Goal: Task Accomplishment & Management: Manage account settings

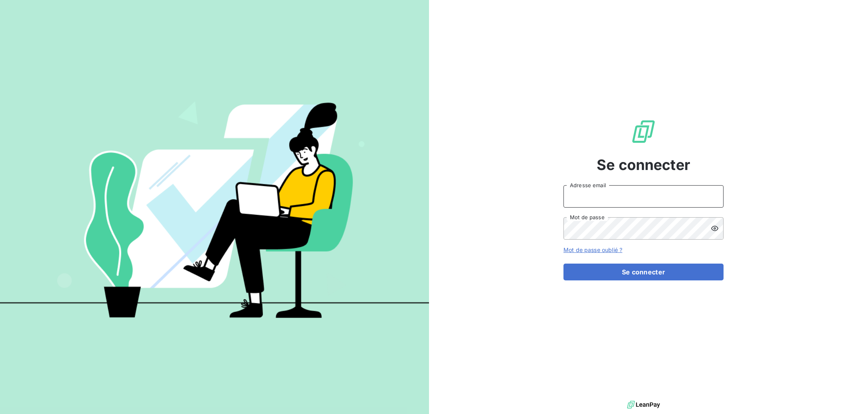
click at [590, 200] on input "Adresse email" at bounding box center [643, 196] width 160 height 22
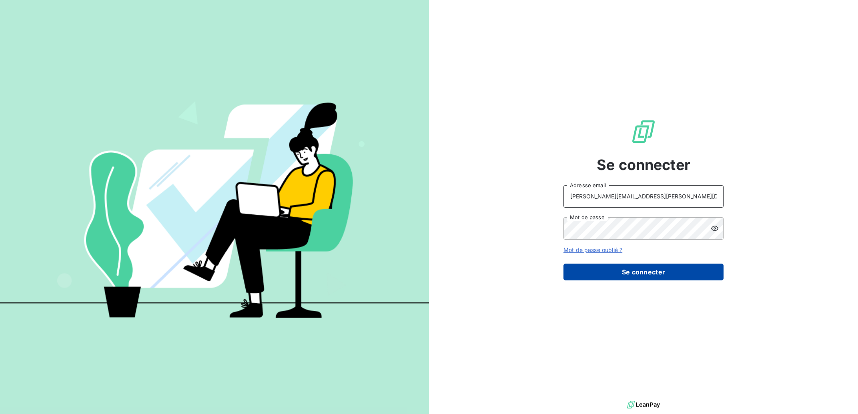
type input "[PERSON_NAME][EMAIL_ADDRESS][PERSON_NAME][DOMAIN_NAME]"
click at [600, 269] on button "Se connecter" at bounding box center [643, 272] width 160 height 17
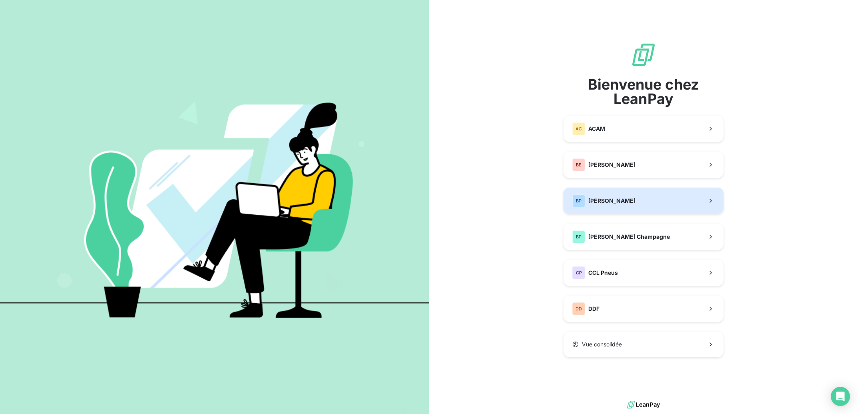
click at [604, 203] on span "[PERSON_NAME]" at bounding box center [611, 201] width 47 height 8
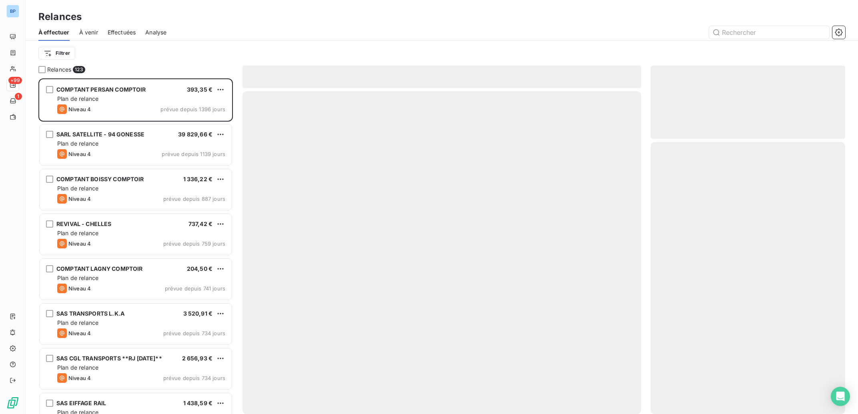
scroll to position [328, 186]
click at [757, 34] on input "text" at bounding box center [769, 32] width 120 height 13
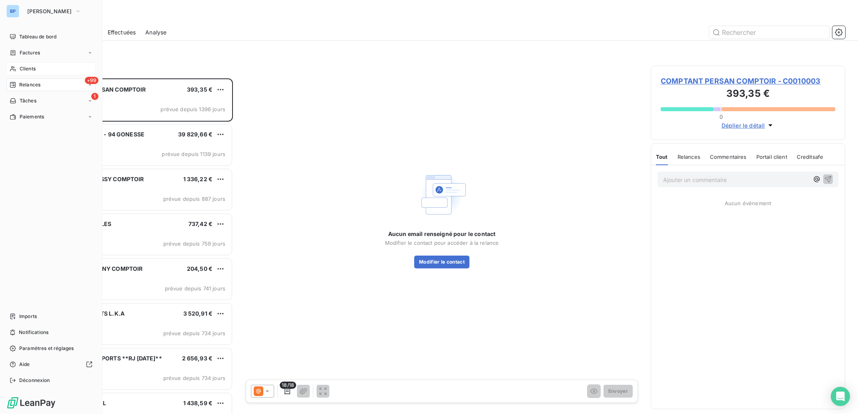
click at [31, 65] on span "Clients" at bounding box center [28, 68] width 16 height 7
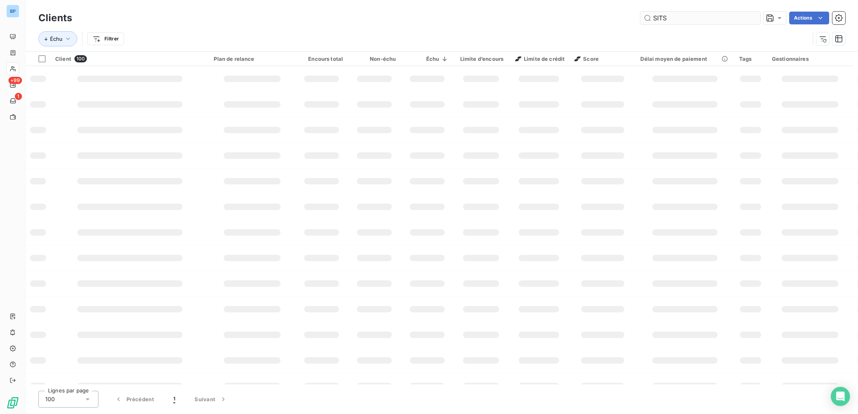
click at [670, 19] on input "SITS" at bounding box center [700, 18] width 120 height 13
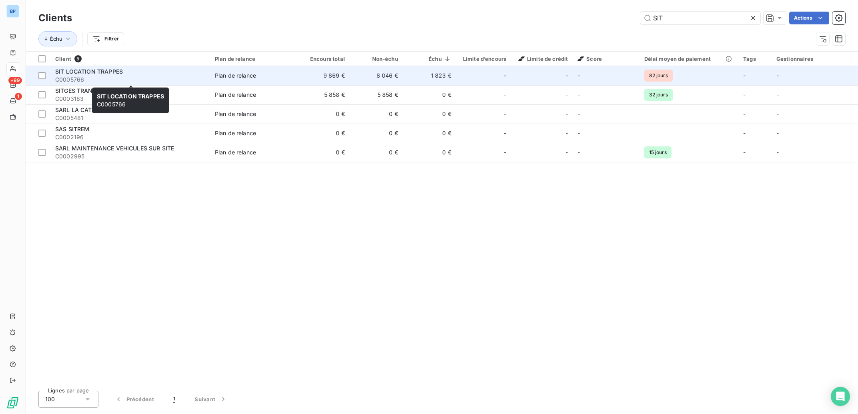
type input "SIT"
click at [108, 73] on span "SIT LOCATION TRAPPES" at bounding box center [89, 71] width 68 height 7
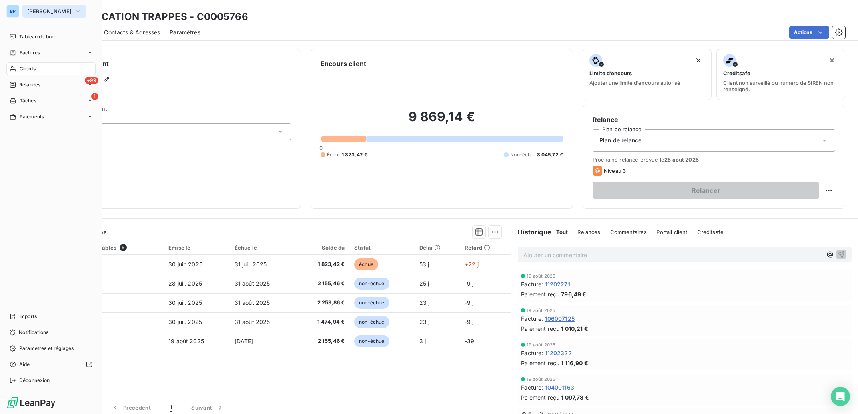
click at [46, 13] on span "Bertrand Pneus" at bounding box center [49, 11] width 44 height 6
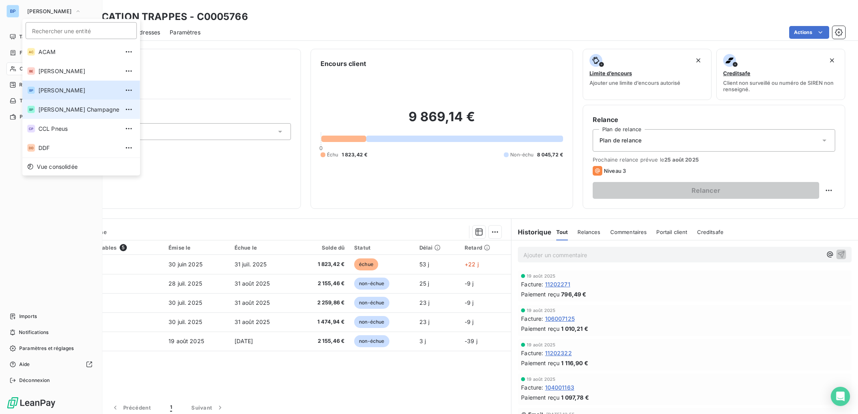
click at [81, 110] on span "Bertrand Pneus Champagne" at bounding box center [78, 110] width 81 height 8
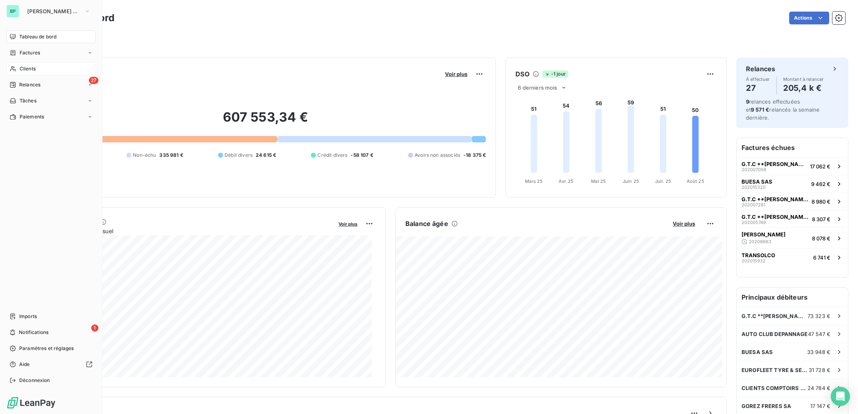
click at [32, 68] on span "Clients" at bounding box center [28, 68] width 16 height 7
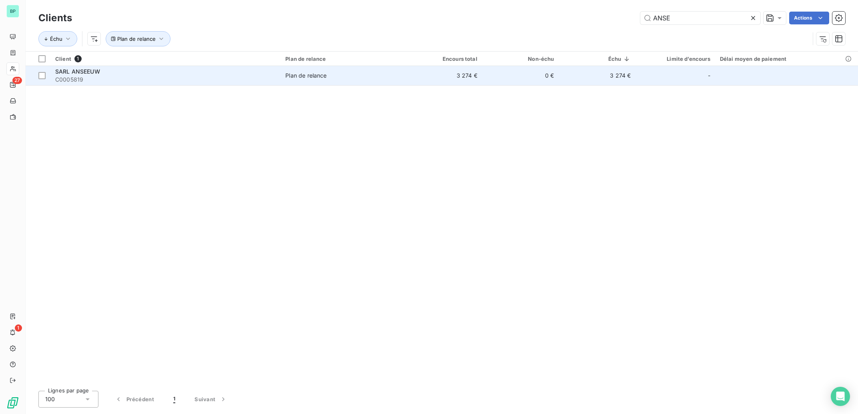
type input "ANSE"
click at [559, 74] on td "0 €" at bounding box center [520, 75] width 77 height 19
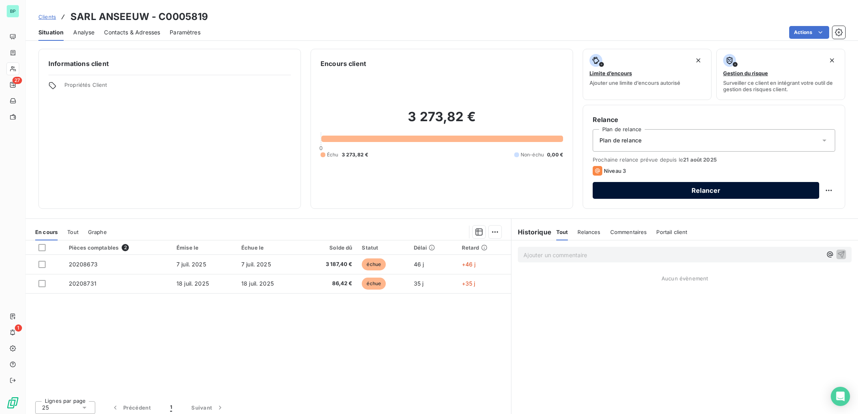
click at [679, 196] on button "Relancer" at bounding box center [705, 190] width 226 height 17
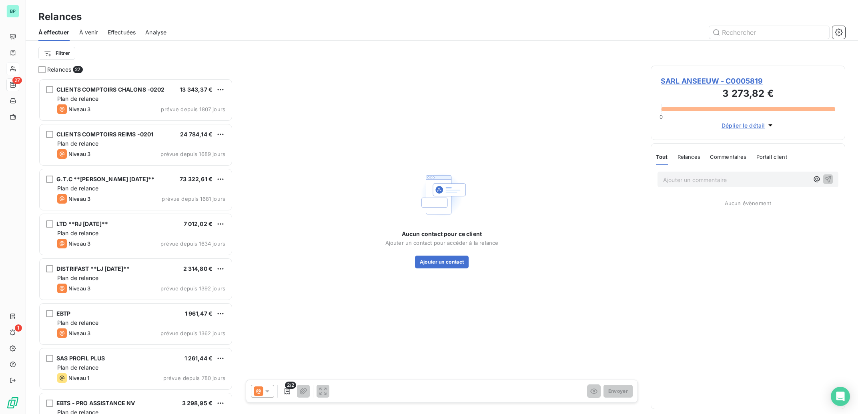
scroll to position [328, 186]
click at [694, 179] on p "Ajouter un commentaire ﻿" at bounding box center [736, 180] width 146 height 10
click at [445, 258] on button "Modifier le contact" at bounding box center [441, 262] width 55 height 13
type input "0685053946"
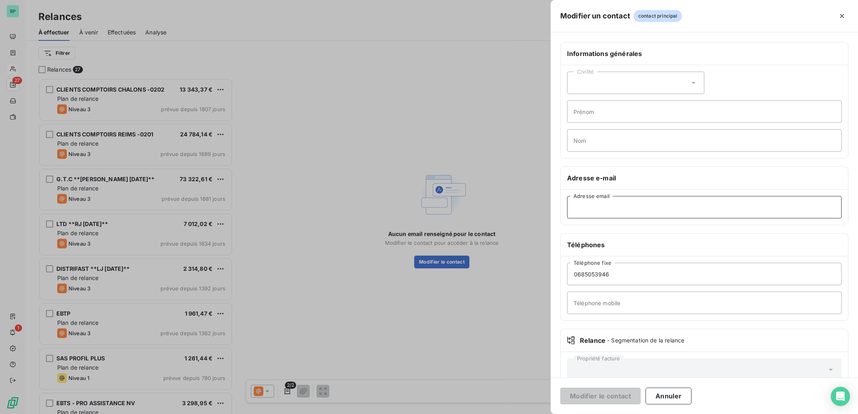
click at [650, 203] on input "Adresse email" at bounding box center [704, 207] width 274 height 22
paste input "C0007013"
drag, startPoint x: 636, startPoint y: 210, endPoint x: 488, endPoint y: 200, distance: 148.3
click at [567, 200] on input "C0007013" at bounding box center [704, 207] width 274 height 22
type input "abenedicte@wanadoo.fr"
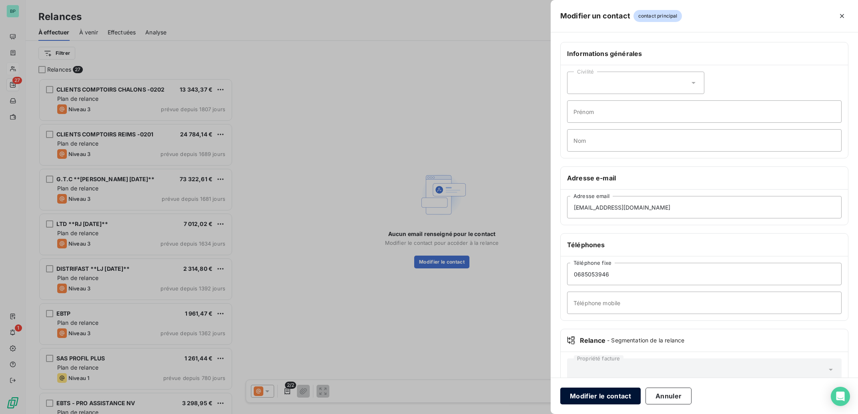
click at [591, 397] on button "Modifier le contact" at bounding box center [600, 396] width 80 height 17
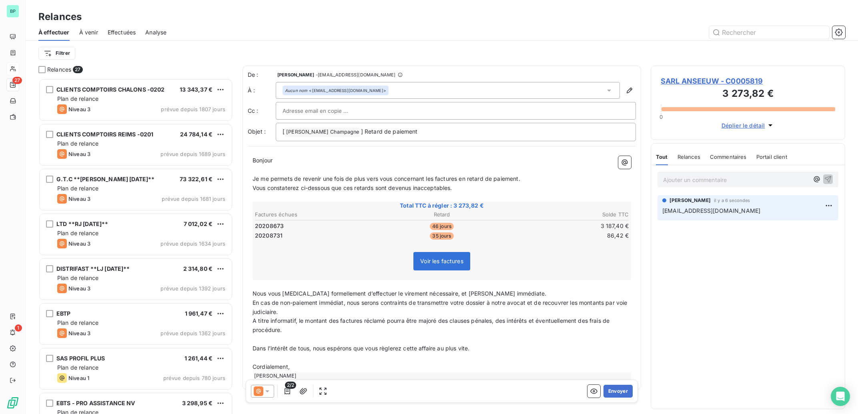
click at [392, 110] on div at bounding box center [455, 111] width 346 height 12
click at [260, 392] on icon at bounding box center [258, 391] width 5 height 5
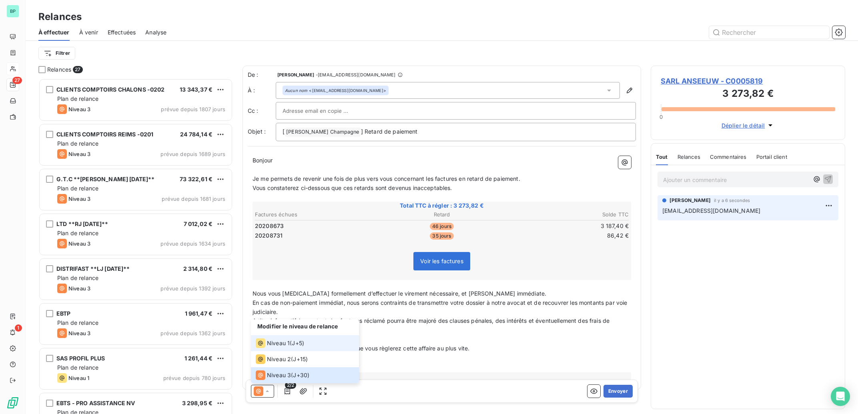
click at [266, 341] on div "Niveau 1" at bounding box center [273, 343] width 34 height 10
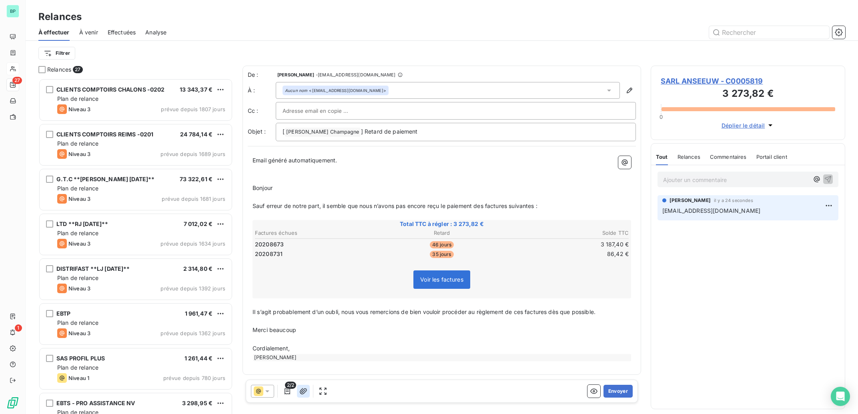
click at [305, 392] on icon "button" at bounding box center [303, 391] width 8 height 8
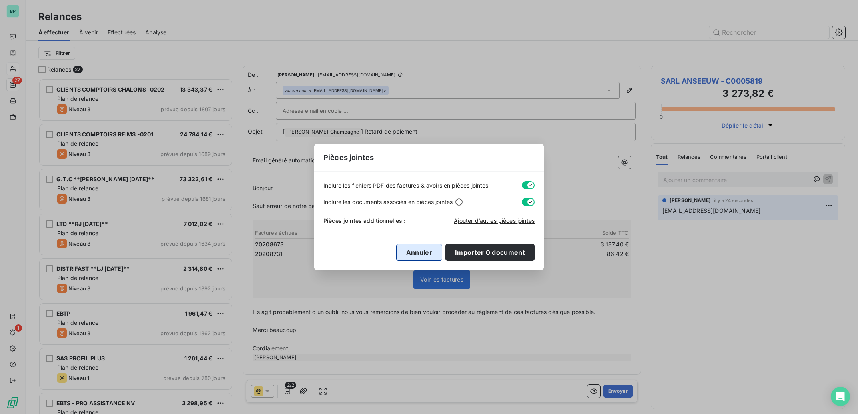
click at [430, 253] on button "Annuler" at bounding box center [419, 252] width 46 height 17
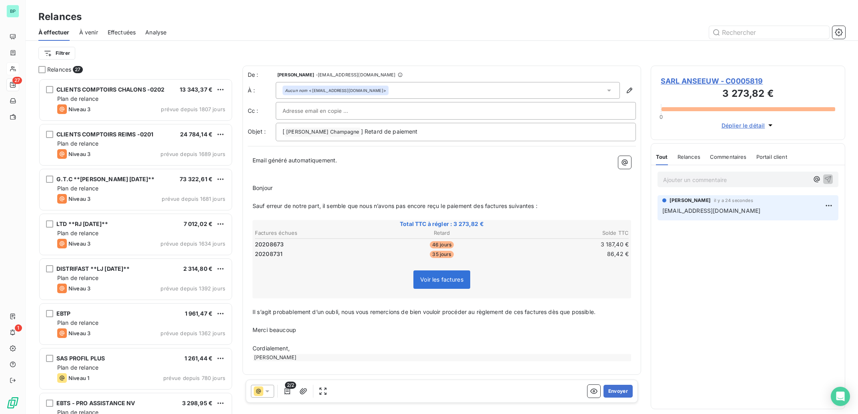
click at [330, 114] on input "text" at bounding box center [325, 111] width 86 height 12
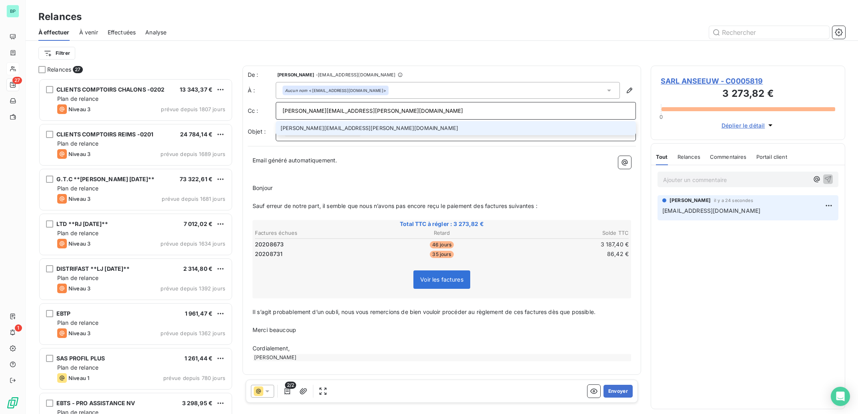
type input "alain.d@bertrand-pneus.com"
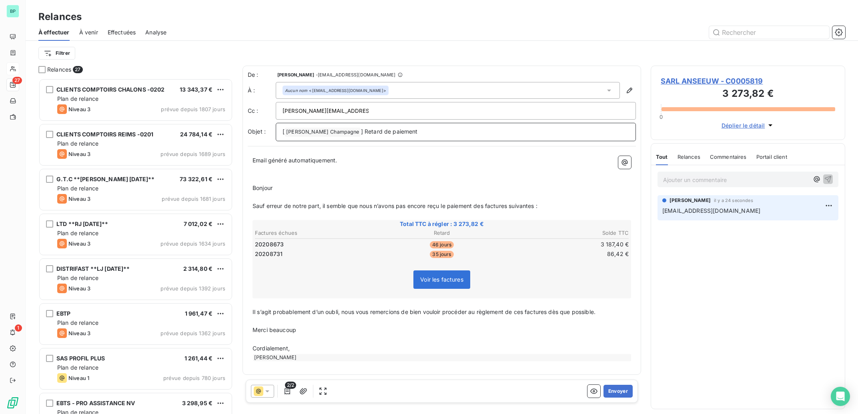
click at [440, 135] on p "[ Bertrand Pneus Champagne ﻿ ] Retard de paiement" at bounding box center [455, 132] width 346 height 10
click at [624, 394] on button "Envoyer" at bounding box center [617, 391] width 29 height 13
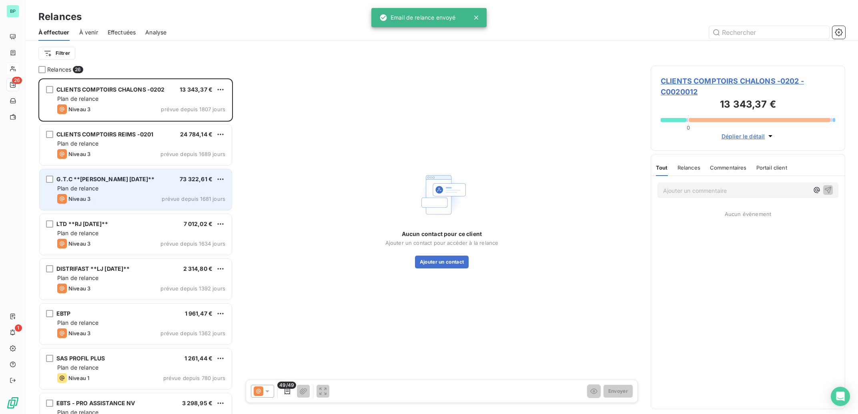
scroll to position [0, 0]
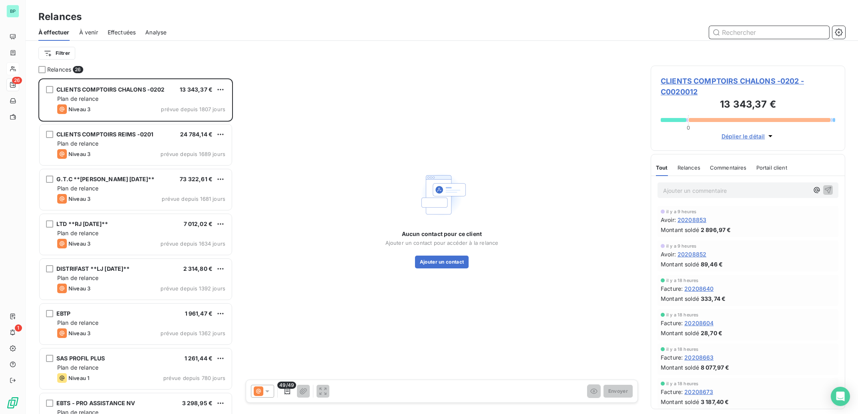
click at [770, 34] on input "text" at bounding box center [769, 32] width 120 height 13
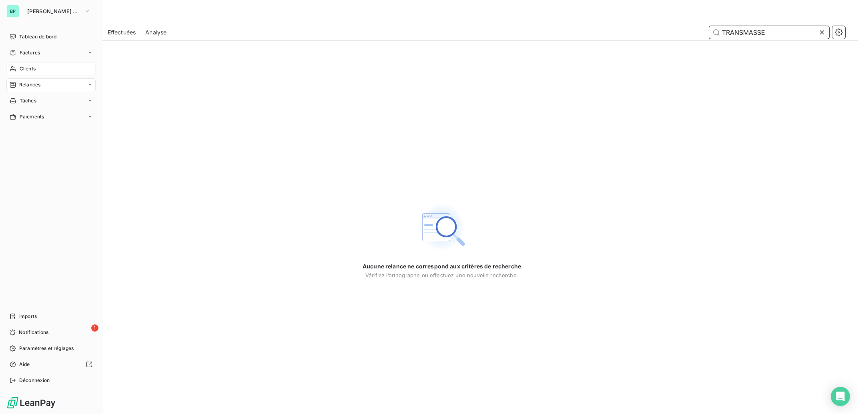
type input "TRANSMASSE"
click at [26, 72] on span "Clients" at bounding box center [28, 68] width 16 height 7
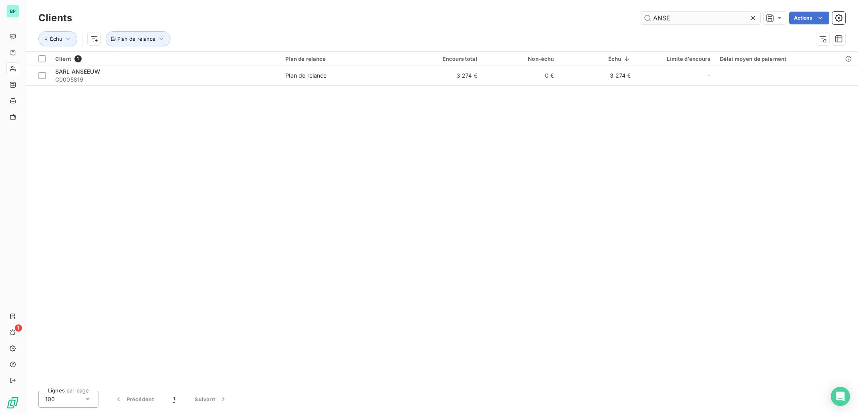
drag, startPoint x: 686, startPoint y: 22, endPoint x: 682, endPoint y: 21, distance: 4.6
click at [686, 22] on input "ANSE" at bounding box center [700, 18] width 120 height 13
drag, startPoint x: 681, startPoint y: 20, endPoint x: 570, endPoint y: 10, distance: 111.3
click at [640, 12] on input "ANSE" at bounding box center [700, 18] width 120 height 13
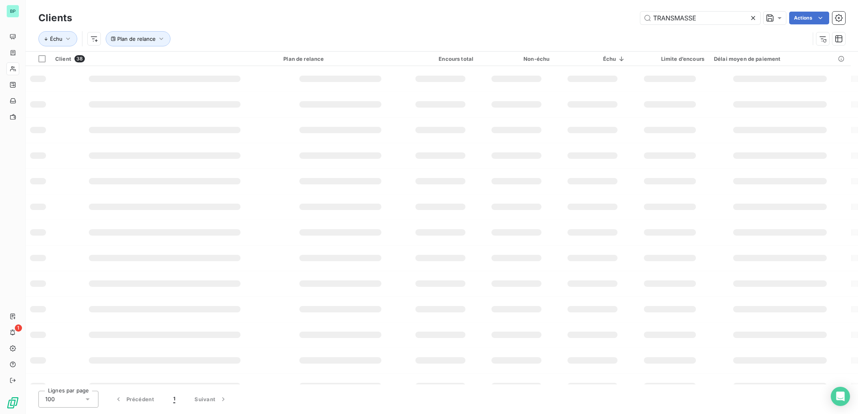
type input "TRANSMASSE"
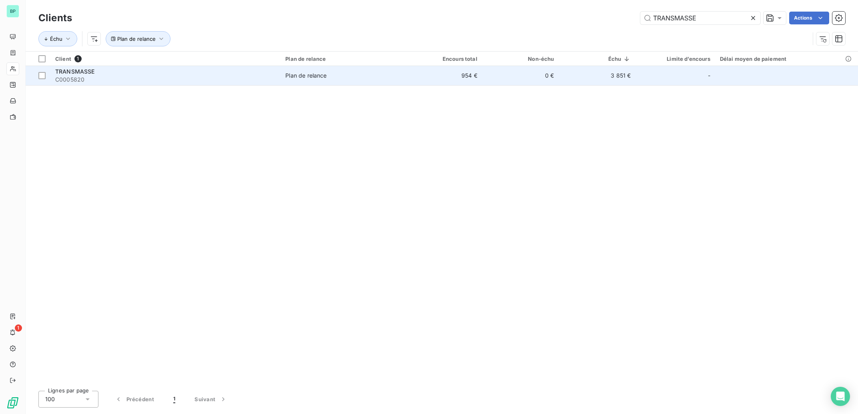
click at [76, 81] on span "C0005820" at bounding box center [165, 80] width 220 height 8
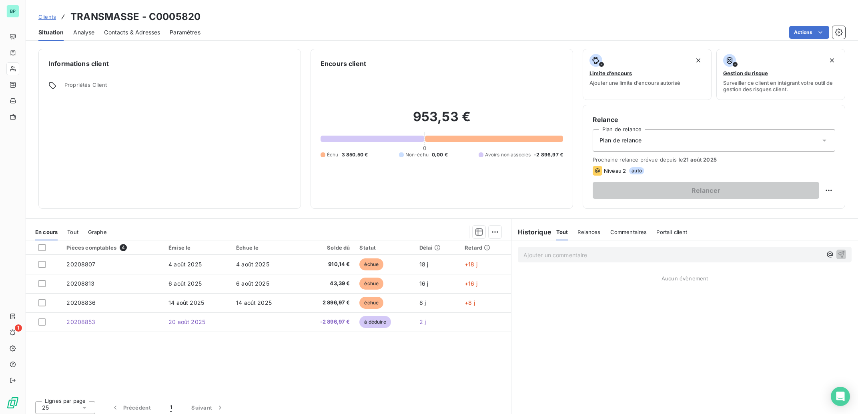
click at [574, 259] on p "Ajouter un commentaire ﻿" at bounding box center [672, 255] width 298 height 10
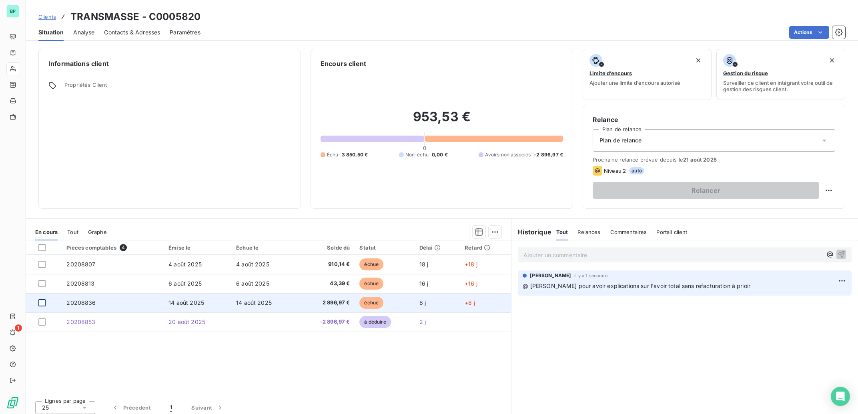
click at [43, 303] on div at bounding box center [41, 302] width 7 height 7
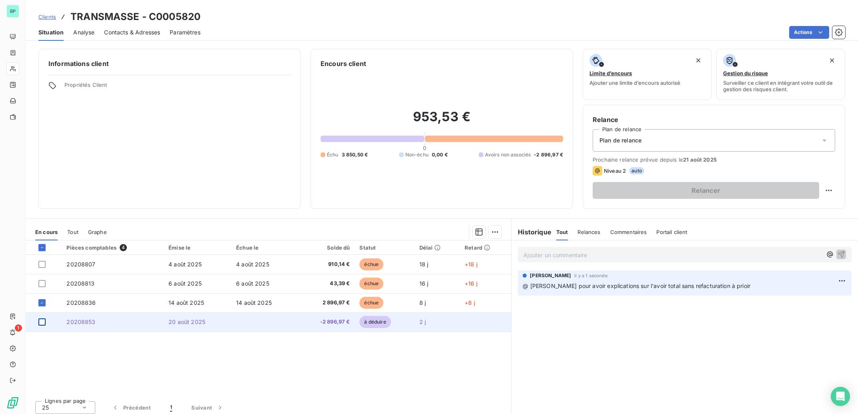
click at [43, 323] on div at bounding box center [41, 321] width 7 height 7
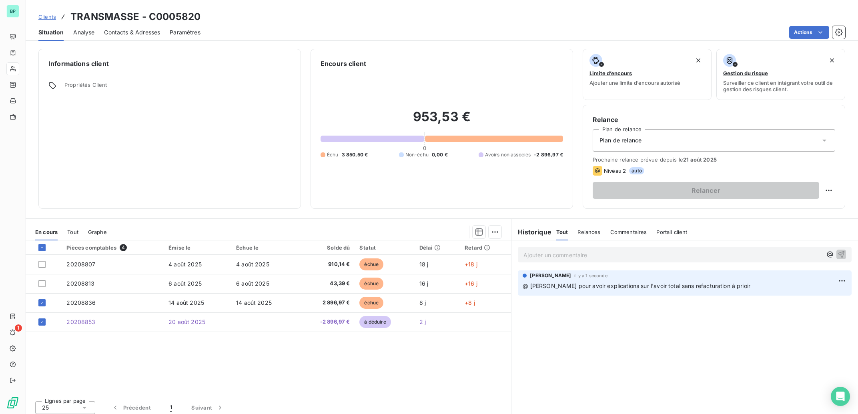
click at [97, 233] on span "Graphe" at bounding box center [97, 232] width 19 height 6
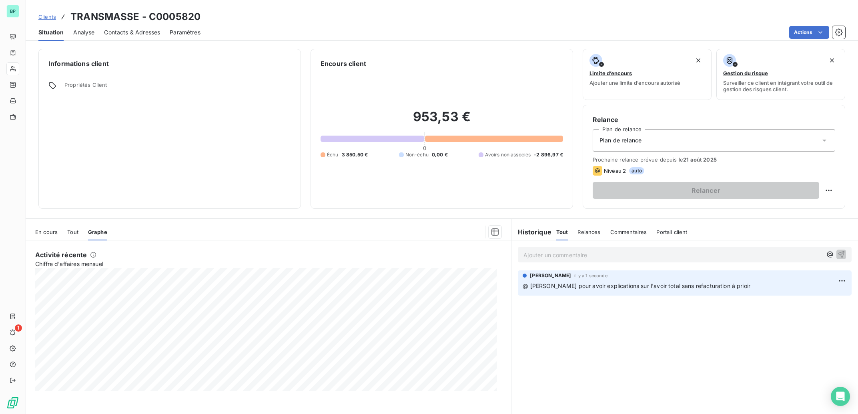
click at [47, 233] on span "En cours" at bounding box center [46, 232] width 22 height 6
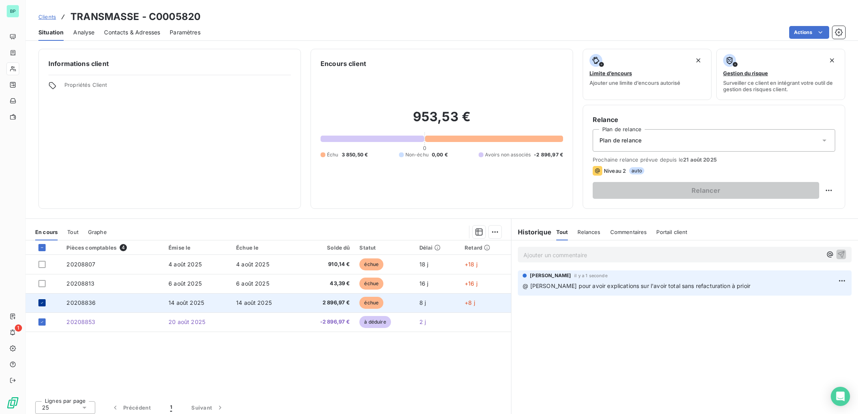
click at [39, 302] on div at bounding box center [41, 302] width 7 height 7
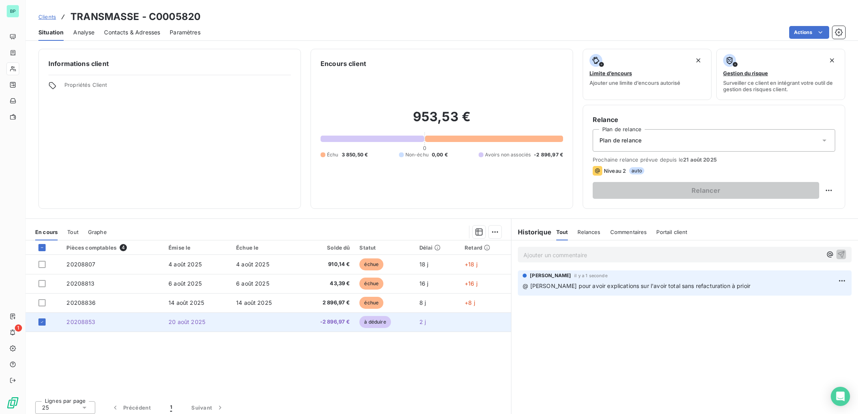
click at [38, 322] on td at bounding box center [44, 321] width 36 height 19
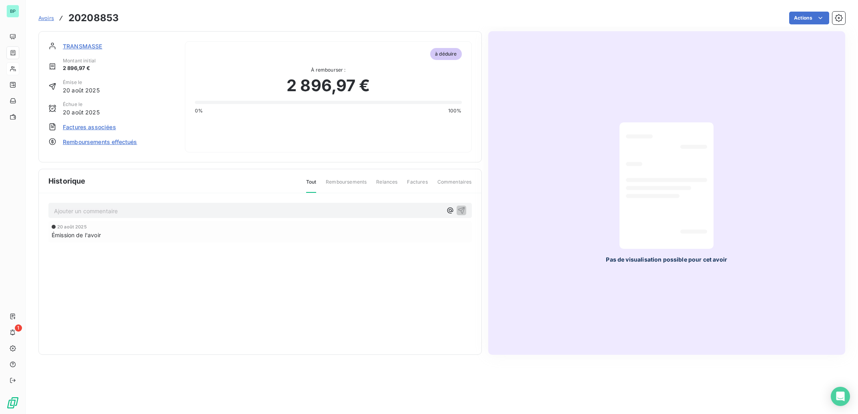
click at [42, 19] on span "Avoirs" at bounding box center [46, 18] width 16 height 6
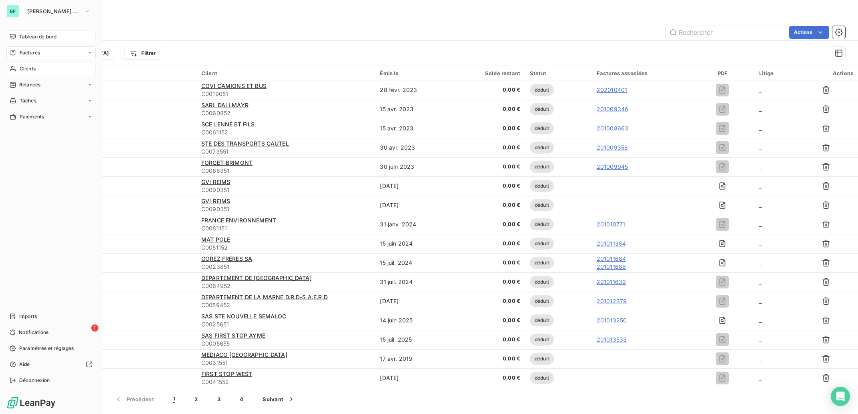
click at [28, 38] on span "Tableau de bord" at bounding box center [37, 36] width 37 height 7
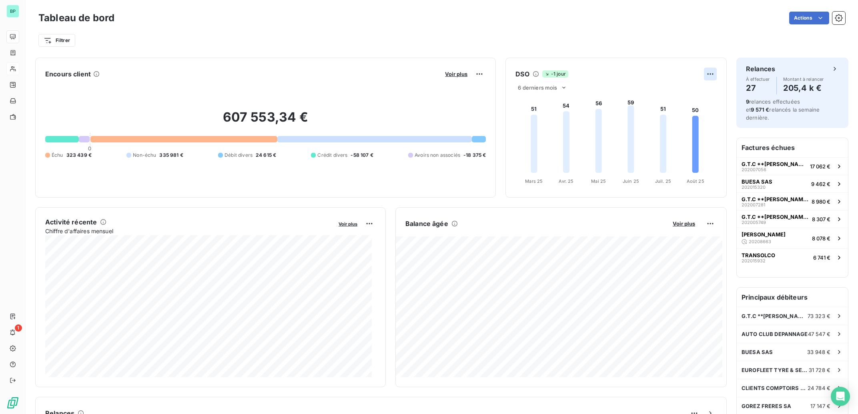
click at [707, 74] on html "BP 1 Tableau de bord Actions Filtrer Encours client Voir plus 607 553,34 € 0 Éc…" at bounding box center [429, 207] width 858 height 414
click at [633, 78] on html "BP 1 Tableau de bord Actions Filtrer Encours client Voir plus 607 553,34 € 0 Éc…" at bounding box center [429, 207] width 858 height 414
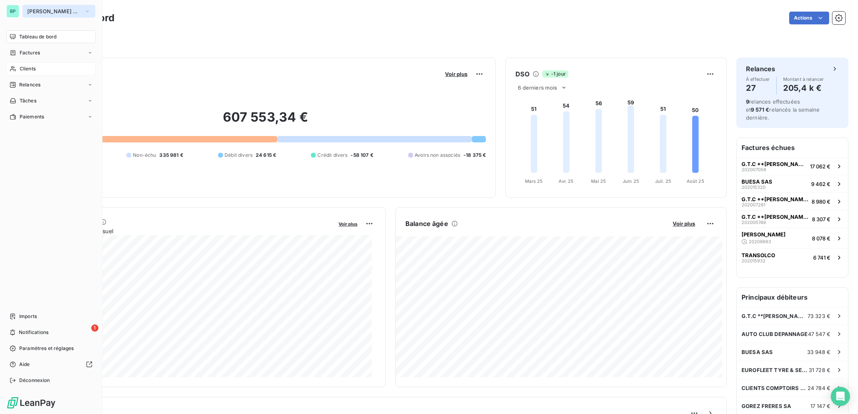
click at [52, 8] on span "Bertrand Pneus Champagne" at bounding box center [54, 11] width 54 height 6
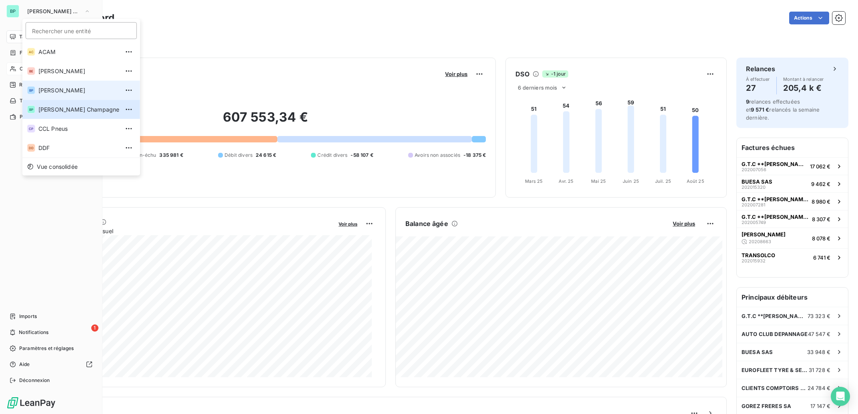
click at [65, 94] on span "Bertrand Pneus" at bounding box center [78, 90] width 81 height 8
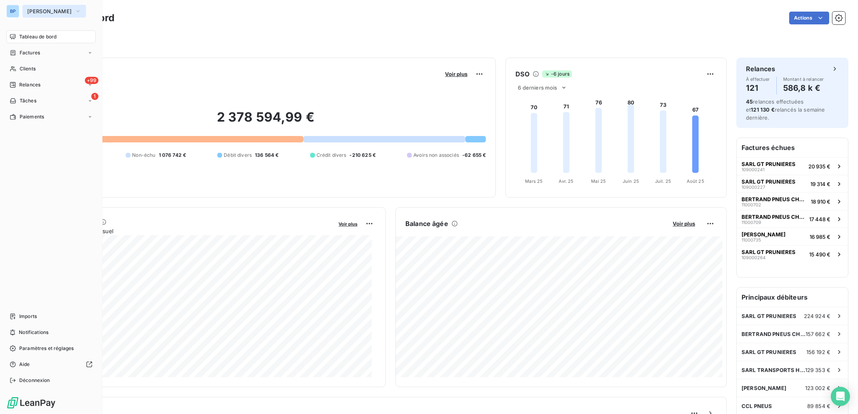
click at [30, 9] on span "[PERSON_NAME]" at bounding box center [49, 11] width 44 height 6
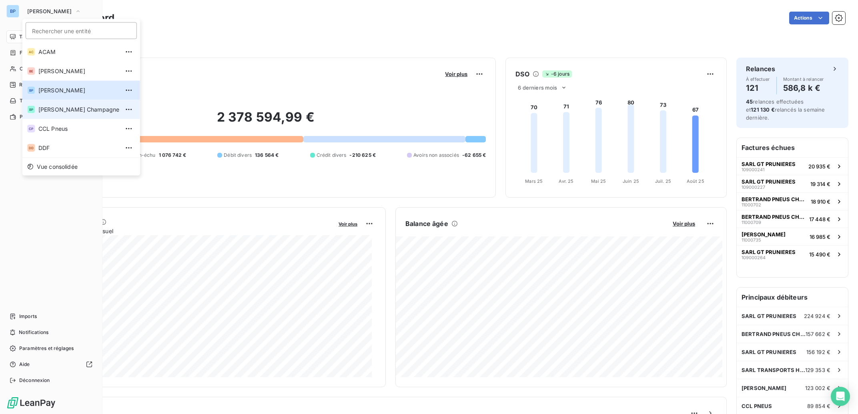
click at [77, 107] on span "[PERSON_NAME] Champagne" at bounding box center [78, 110] width 81 height 8
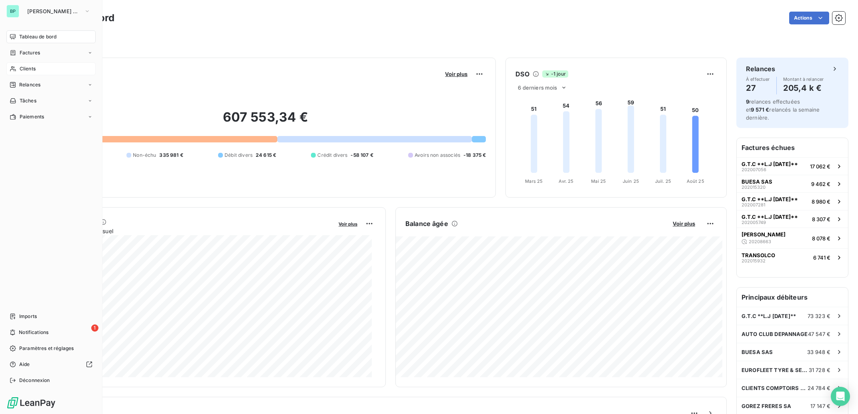
click at [33, 70] on span "Clients" at bounding box center [28, 68] width 16 height 7
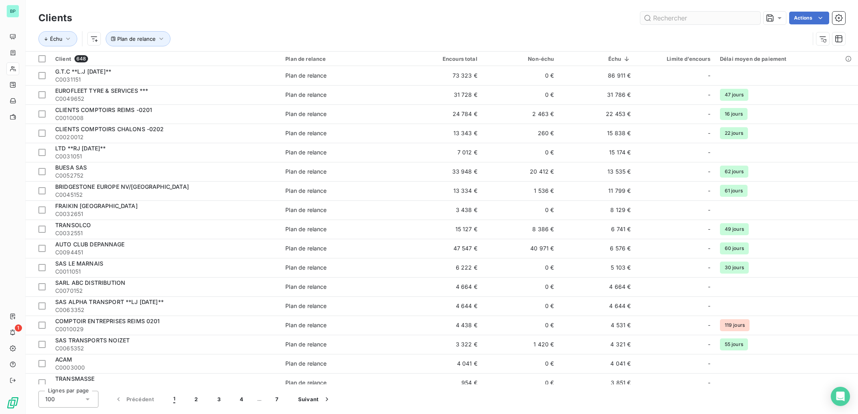
click at [681, 18] on input "text" at bounding box center [700, 18] width 120 height 13
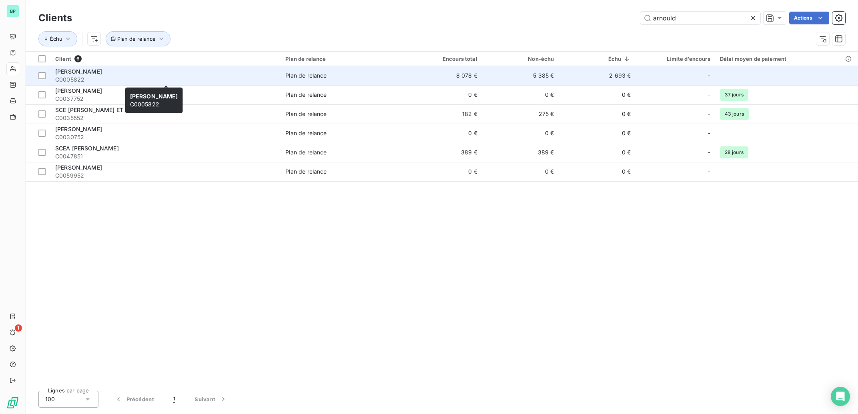
type input "arnould"
click at [144, 81] on span "C0005822" at bounding box center [165, 80] width 220 height 8
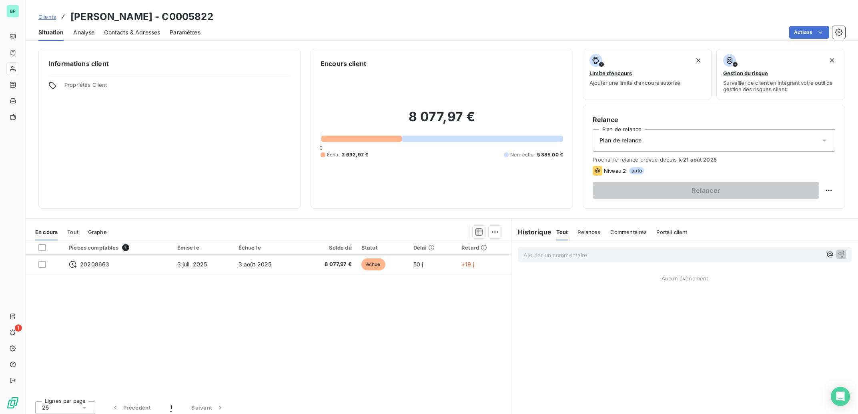
click at [581, 257] on p "Ajouter un commentaire ﻿" at bounding box center [672, 255] width 298 height 10
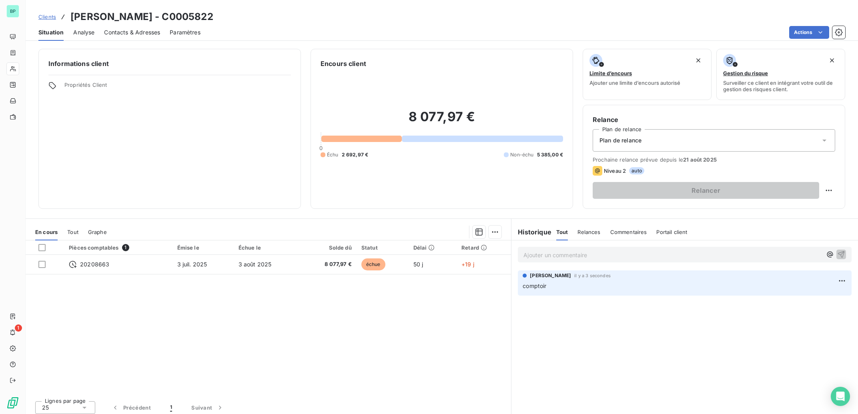
click at [583, 249] on div "Ajouter un commentaire ﻿" at bounding box center [685, 255] width 334 height 16
click at [580, 257] on p "Ajouter un commentaire ﻿" at bounding box center [672, 255] width 298 height 10
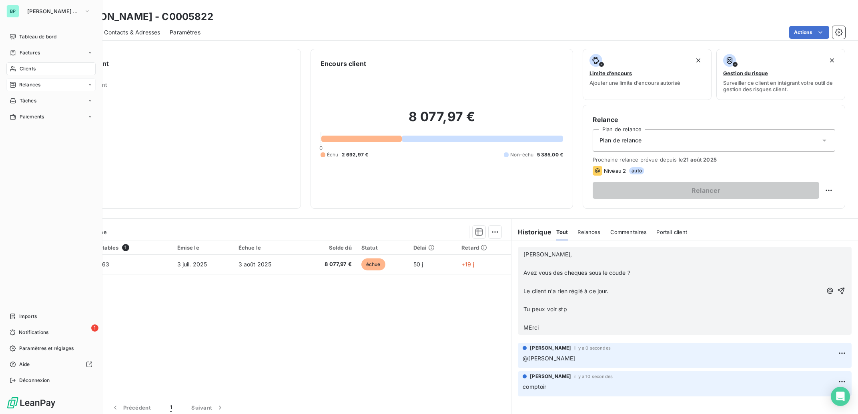
click at [31, 86] on span "Relances" at bounding box center [29, 84] width 21 height 7
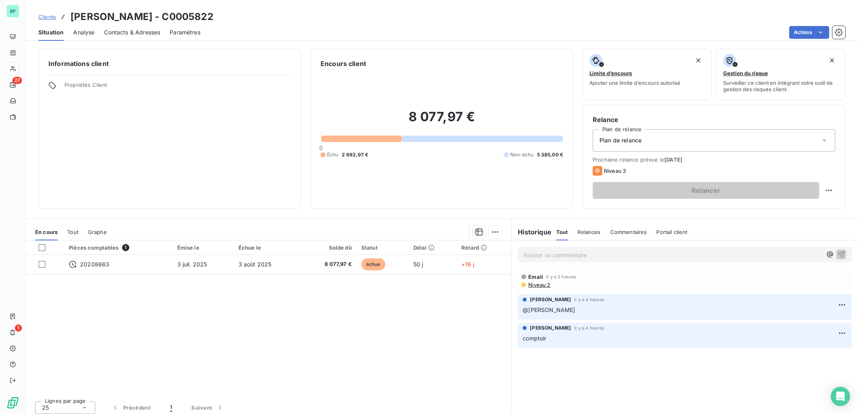
click at [531, 284] on span "Niveau 2" at bounding box center [538, 285] width 23 height 6
